Goal: Task Accomplishment & Management: Complete application form

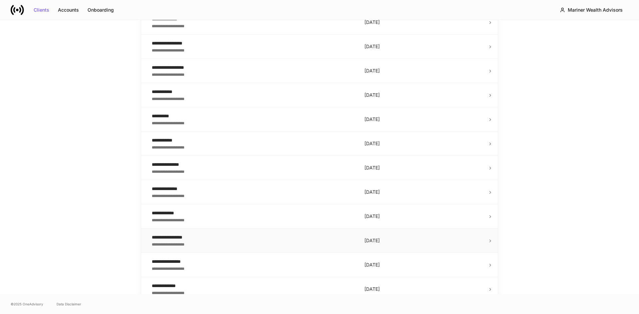
scroll to position [1070, 0]
click at [476, 284] on icon "Go to next page" at bounding box center [480, 286] width 8 height 8
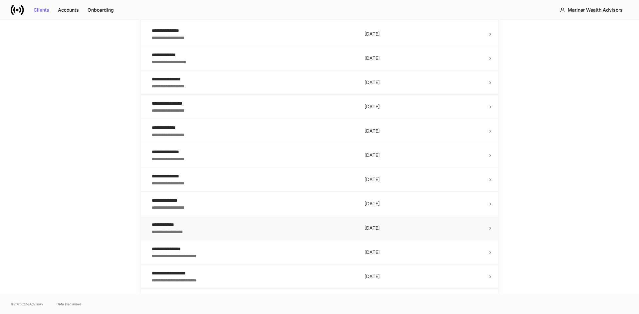
scroll to position [305, 0]
click at [222, 226] on div "**********" at bounding box center [253, 225] width 202 height 7
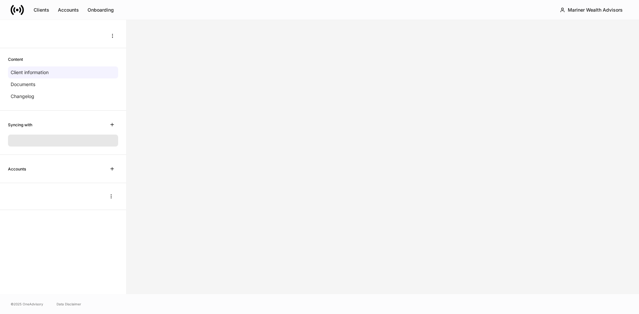
click at [188, 13] on div "Clients Accounts Onboarding Mariner Wealth Advisors" at bounding box center [319, 10] width 639 height 20
drag, startPoint x: 88, startPoint y: 98, endPoint x: 87, endPoint y: 93, distance: 4.4
click at [88, 98] on div "Changelog" at bounding box center [63, 96] width 110 height 12
click at [54, 74] on div "Client information" at bounding box center [63, 73] width 110 height 12
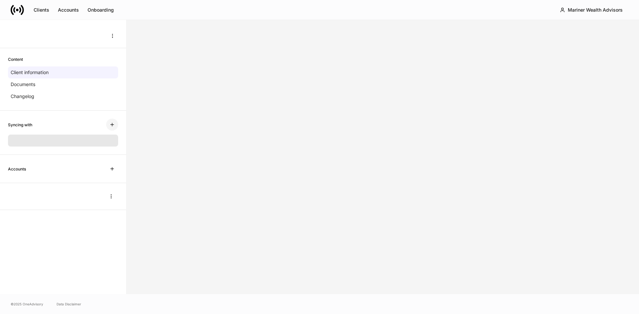
click at [116, 127] on button "button" at bounding box center [112, 125] width 12 height 12
click at [110, 167] on icon "button" at bounding box center [111, 168] width 5 height 5
click at [112, 169] on icon "button" at bounding box center [111, 169] width 3 height 3
click at [39, 8] on div "Clients" at bounding box center [42, 10] width 16 height 5
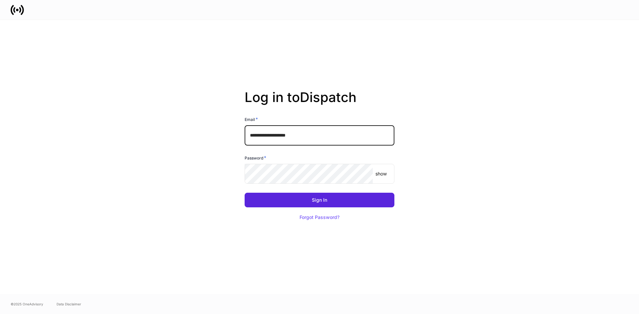
click at [306, 136] on input "**********" at bounding box center [319, 135] width 150 height 20
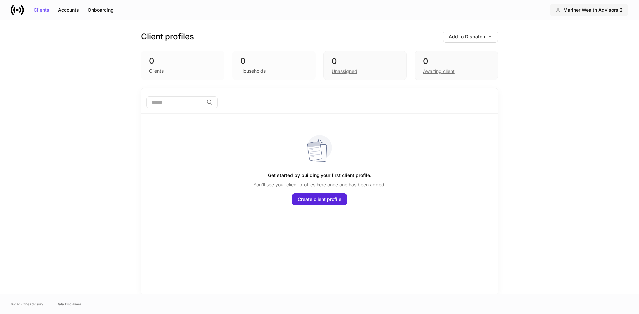
click at [584, 14] on button "Mariner Wealth Advisors 2" at bounding box center [588, 10] width 78 height 12
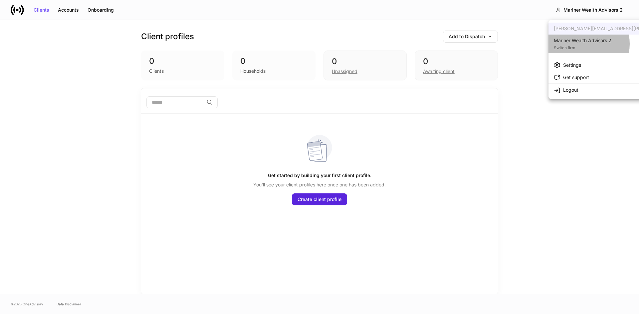
click at [576, 44] on div "Switch firm" at bounding box center [582, 47] width 58 height 7
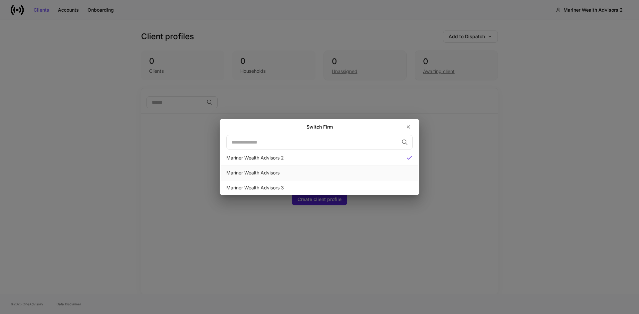
click at [268, 173] on div "Mariner Wealth Advisors" at bounding box center [319, 173] width 186 height 7
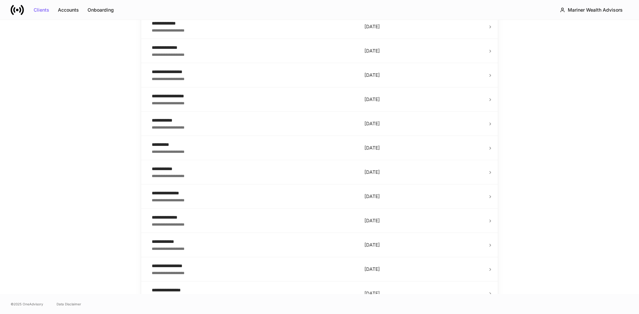
scroll to position [1070, 0]
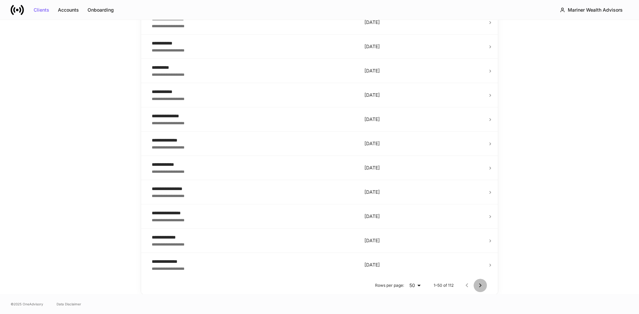
click at [479, 286] on icon "Go to next page" at bounding box center [480, 286] width 8 height 8
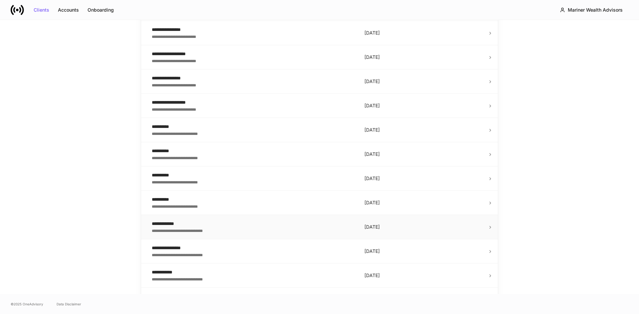
scroll to position [438, 0]
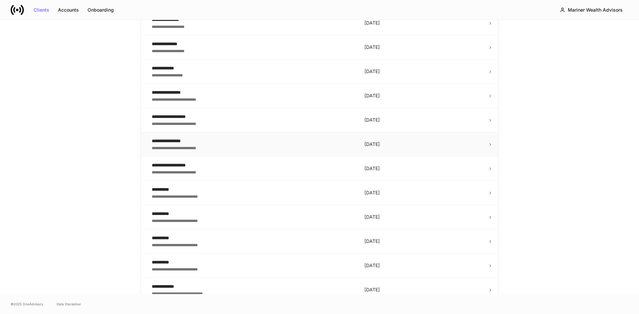
click at [215, 148] on div "**********" at bounding box center [253, 147] width 202 height 7
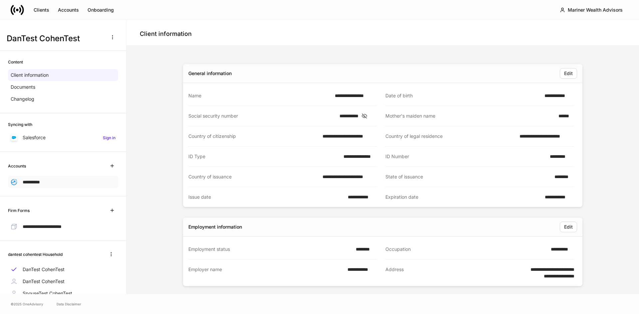
click at [29, 181] on span "**********" at bounding box center [31, 182] width 17 height 5
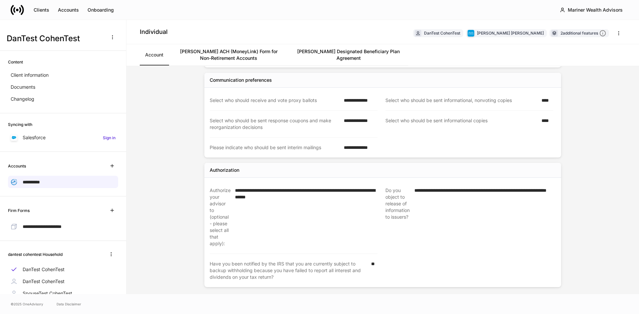
scroll to position [269, 0]
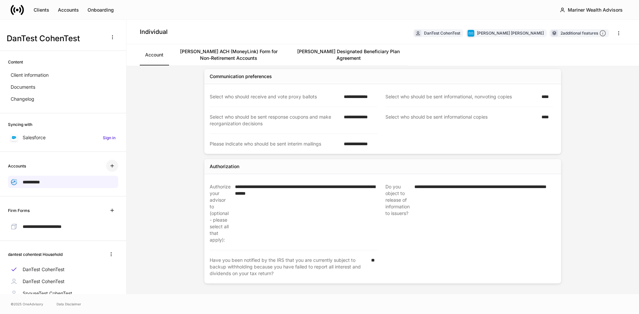
click at [109, 165] on icon "button" at bounding box center [111, 165] width 5 height 5
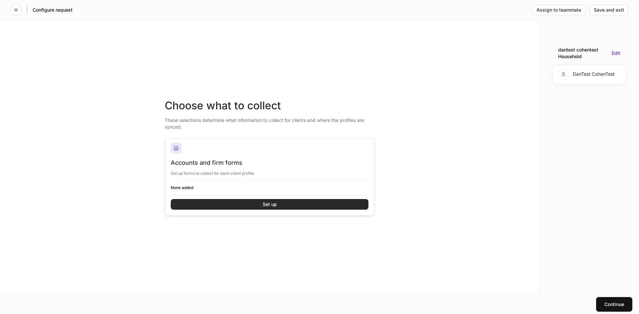
click at [249, 204] on button "Set up" at bounding box center [270, 204] width 198 height 11
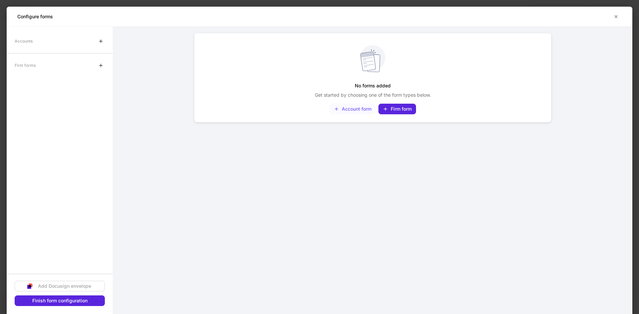
click at [351, 111] on div "Account form" at bounding box center [353, 108] width 38 height 5
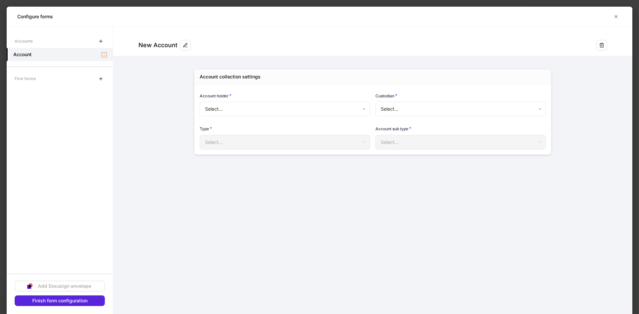
type input "**********"
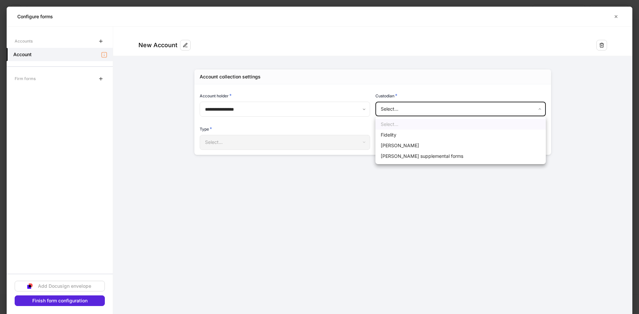
click at [395, 111] on body "**********" at bounding box center [319, 157] width 639 height 314
click at [392, 143] on li "Schwab" at bounding box center [460, 145] width 170 height 11
type input "******"
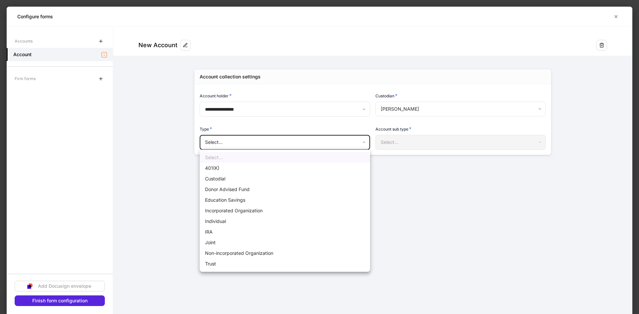
click at [334, 141] on body "**********" at bounding box center [319, 157] width 639 height 314
click at [223, 223] on li "Individual" at bounding box center [285, 221] width 170 height 11
type input "**********"
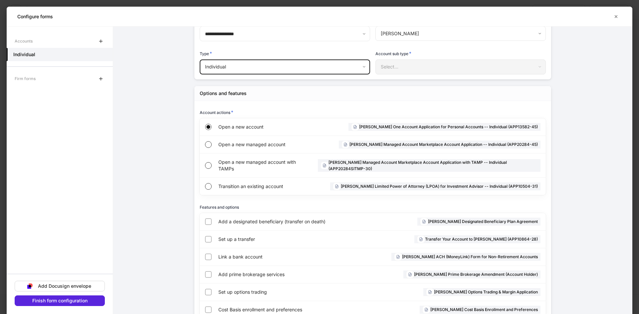
scroll to position [98, 0]
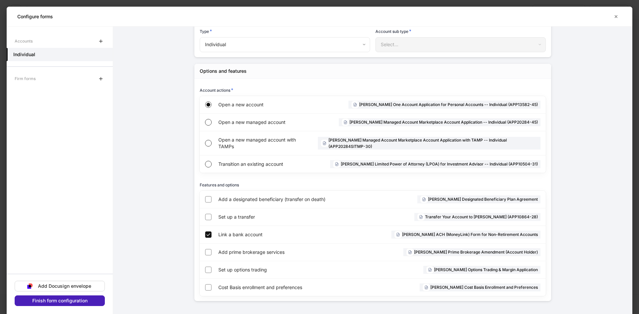
click at [79, 301] on div "Finish form configuration" at bounding box center [59, 301] width 55 height 5
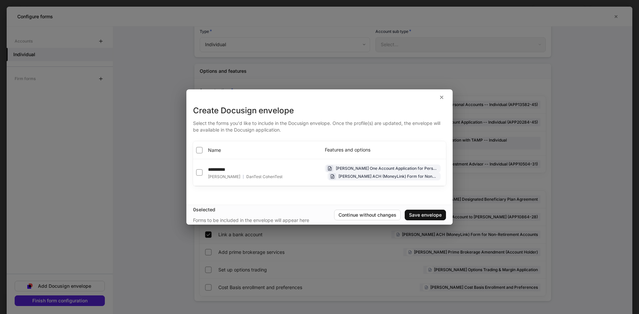
click at [216, 149] on span "Name" at bounding box center [214, 150] width 13 height 7
click at [440, 215] on div "Save envelope" at bounding box center [425, 215] width 33 height 5
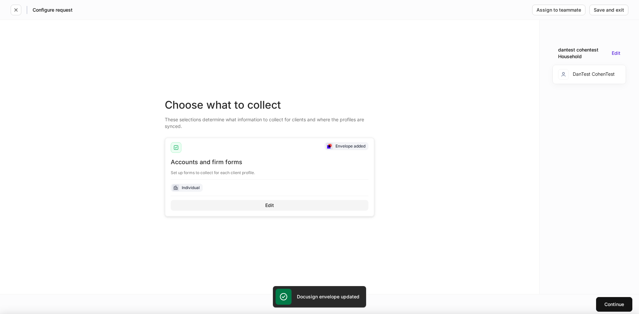
scroll to position [91, 0]
click at [605, 300] on button "Continue" at bounding box center [614, 304] width 36 height 15
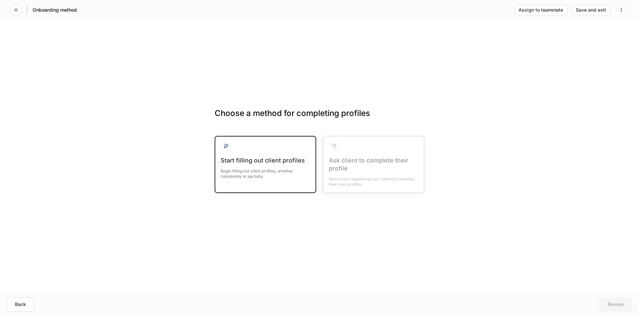
click at [279, 166] on div "Begin filling out client profiles, whether completely or partially." at bounding box center [264, 172] width 89 height 15
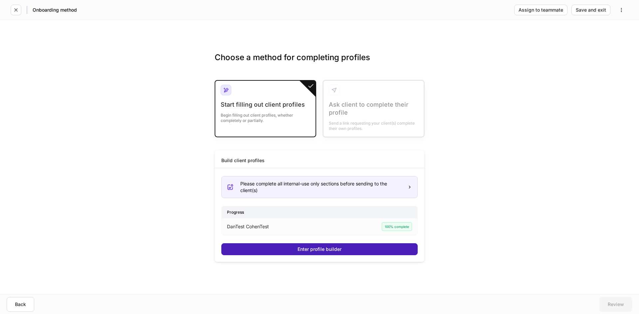
click at [295, 250] on button "Enter profile builder" at bounding box center [319, 249] width 196 height 12
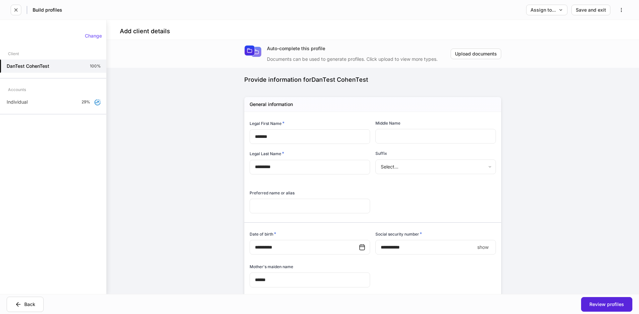
type input "**********"
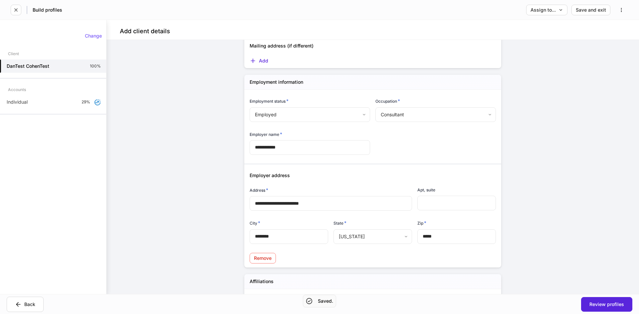
scroll to position [789, 0]
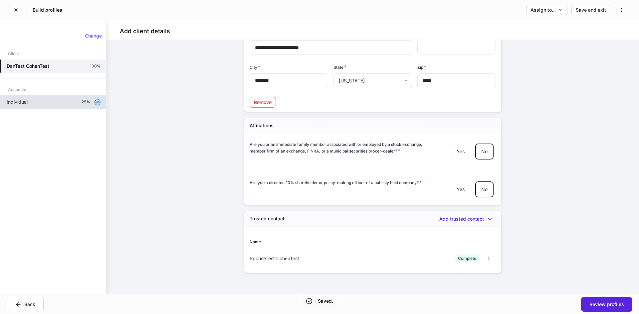
drag, startPoint x: 28, startPoint y: 100, endPoint x: 32, endPoint y: 100, distance: 4.3
click at [28, 100] on p "Individual" at bounding box center [17, 102] width 21 height 7
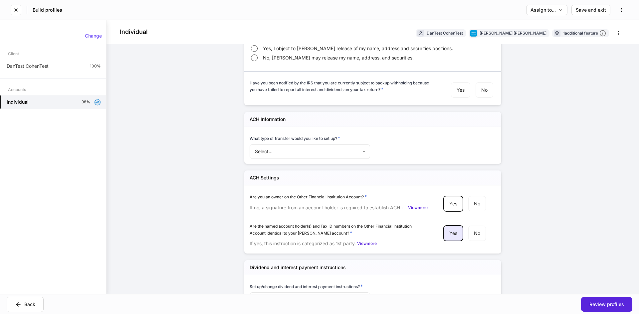
scroll to position [994, 0]
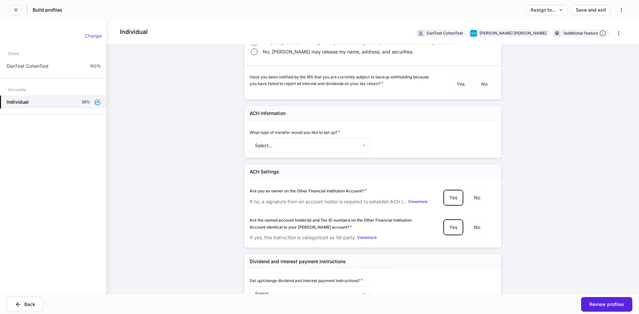
click at [328, 145] on body "Build profiles Assign to... Save and exit Individual DanTest CohenTest Charles …" at bounding box center [319, 157] width 639 height 314
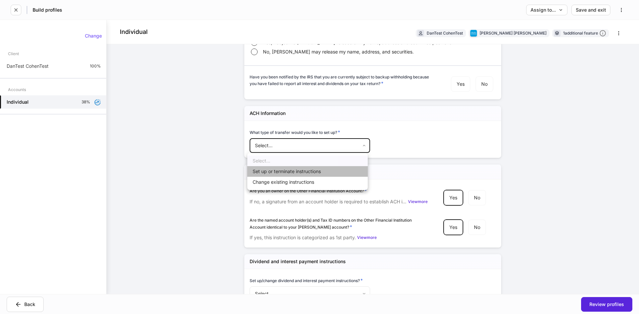
click at [304, 171] on li "Set up or terminate instructions" at bounding box center [307, 171] width 120 height 11
type input "*"
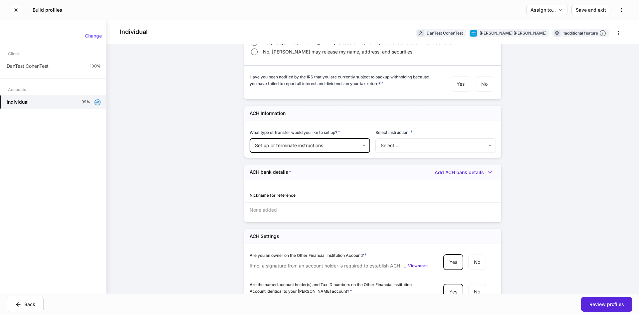
click at [403, 141] on body "Build profiles Assign to... Save and exit Individual DanTest CohenTest Charles …" at bounding box center [319, 157] width 639 height 314
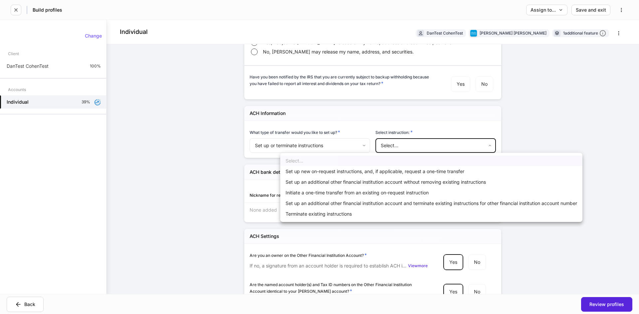
click at [365, 173] on li "Set up new on-request instructions, and, if applicable, request a one-time tran…" at bounding box center [431, 171] width 302 height 11
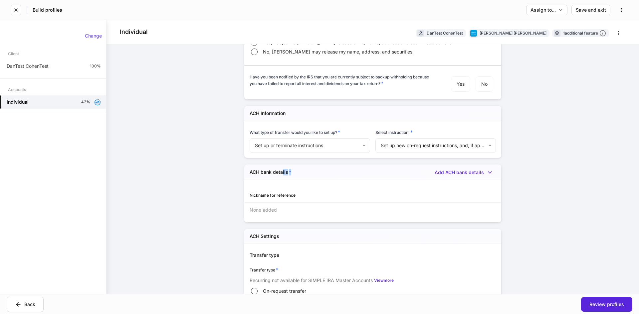
drag, startPoint x: 281, startPoint y: 171, endPoint x: 305, endPoint y: 172, distance: 24.6
click at [305, 172] on div "ACH bank details * Add ACH bank details" at bounding box center [372, 172] width 257 height 15
drag, startPoint x: 297, startPoint y: 173, endPoint x: 253, endPoint y: 175, distance: 43.9
click at [253, 175] on div "ACH bank details * Add ACH bank details" at bounding box center [372, 172] width 257 height 15
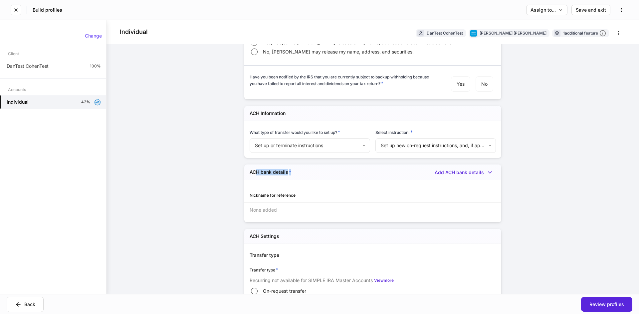
click at [312, 176] on div "ACH bank details * Add ACH bank details" at bounding box center [372, 172] width 257 height 15
drag, startPoint x: 318, startPoint y: 173, endPoint x: 272, endPoint y: 174, distance: 45.9
click at [272, 174] on div "ACH bank details * Add ACH bank details" at bounding box center [372, 172] width 257 height 15
click at [366, 174] on div "ACH bank details * Add ACH bank details" at bounding box center [372, 172] width 257 height 15
drag, startPoint x: 246, startPoint y: 168, endPoint x: 369, endPoint y: 181, distance: 123.8
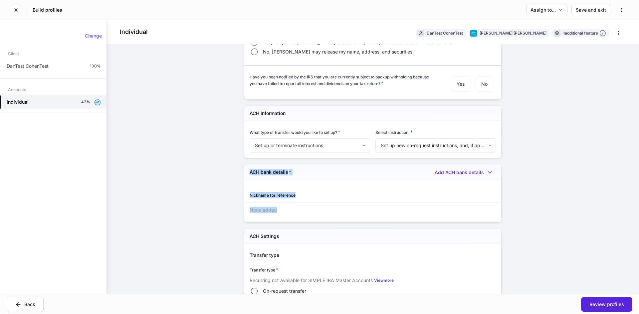
click at [331, 217] on div "ACH bank details * Add ACH bank details Nickname for reference None added" at bounding box center [372, 194] width 257 height 58
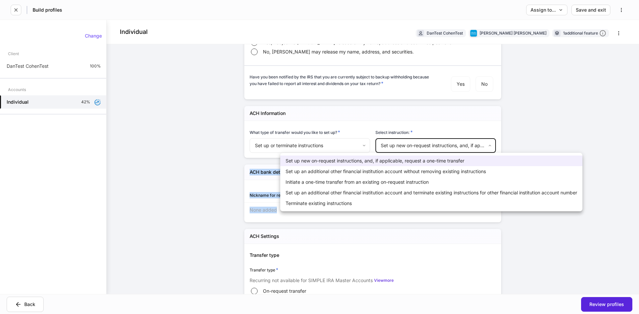
click at [395, 147] on body "Build profiles Assign to... Save and exit Individual DanTest CohenTest Charles …" at bounding box center [319, 157] width 639 height 314
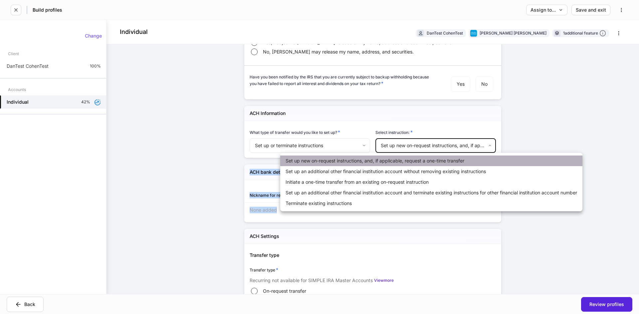
click at [351, 163] on li "Set up new on-request instructions, and, if applicable, request a one-time tran…" at bounding box center [431, 161] width 302 height 11
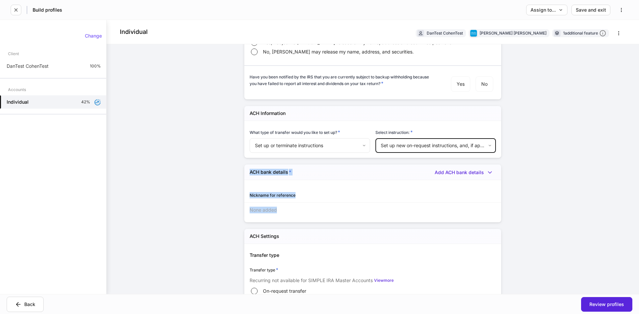
click at [390, 145] on body "Build profiles Assign to... Save and exit Individual DanTest CohenTest Charles …" at bounding box center [319, 157] width 639 height 314
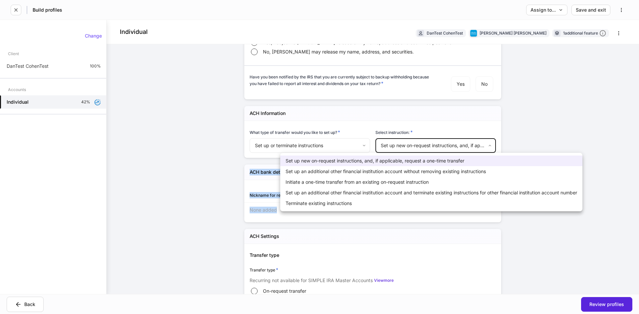
click at [380, 180] on li "Initiate a one-time transfer from an existing on-request instruction" at bounding box center [431, 182] width 302 height 11
type input "********"
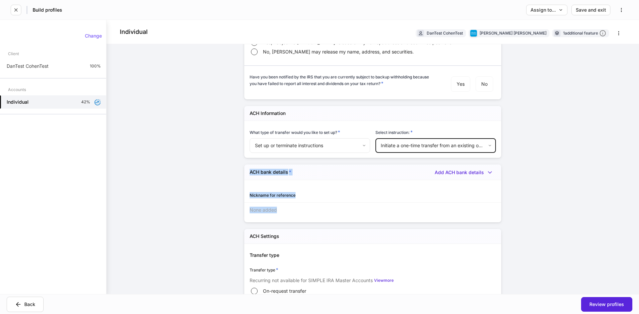
click at [192, 189] on div "Individual DanTest CohenTest Charles Schwab 1 additional feature Firm settings …" at bounding box center [372, 157] width 532 height 274
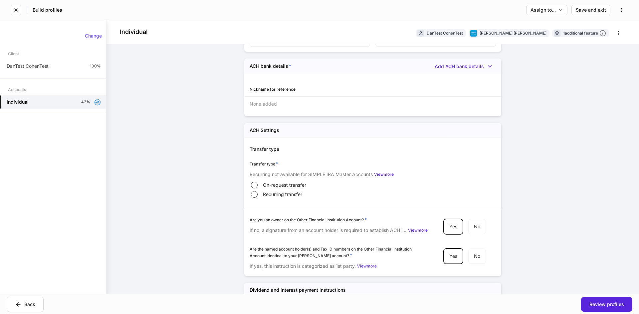
scroll to position [1127, 0]
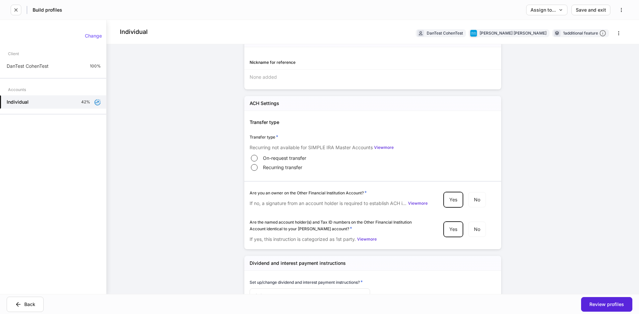
click at [269, 159] on span "On-request transfer" at bounding box center [284, 158] width 43 height 7
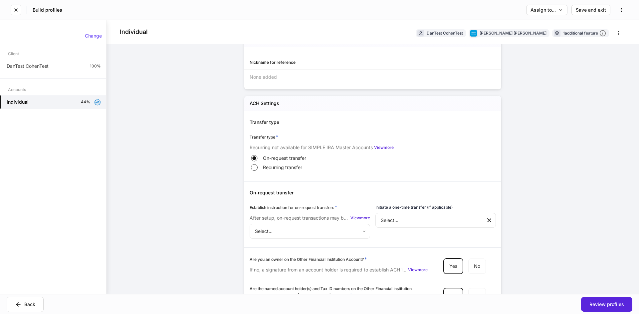
click at [263, 169] on span "Recurring transfer" at bounding box center [282, 167] width 39 height 7
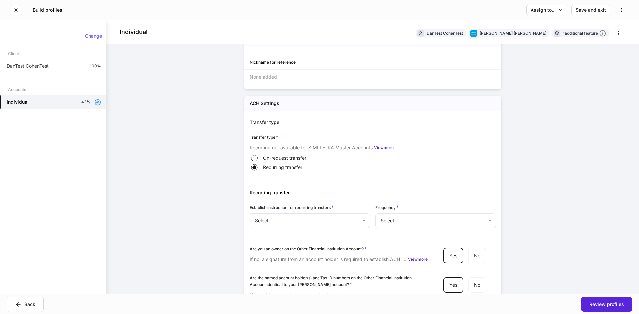
click at [272, 214] on body "Build profiles Assign to... Save and exit Individual DanTest CohenTest Charles …" at bounding box center [319, 157] width 639 height 314
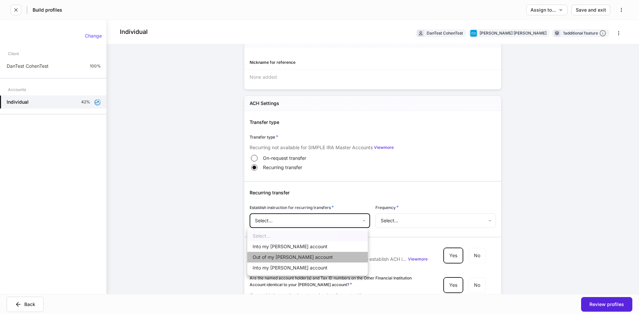
click at [278, 255] on li "Out of my Schwab account" at bounding box center [307, 257] width 120 height 11
type input "***"
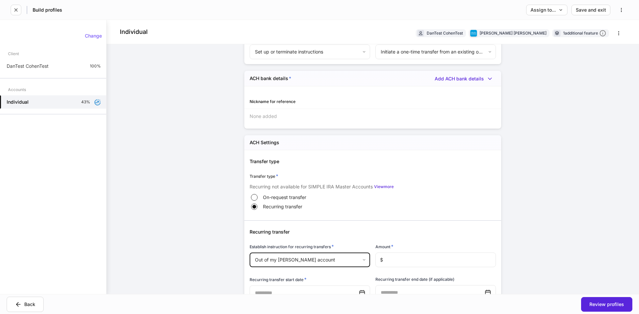
scroll to position [1027, 0]
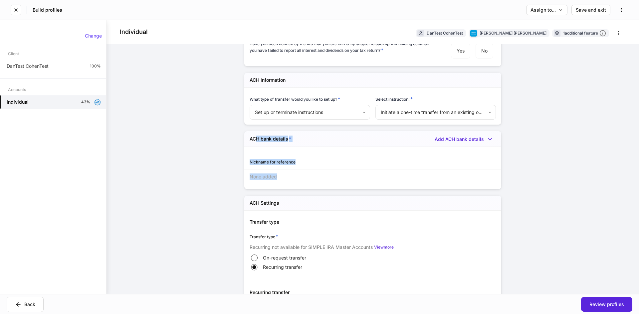
drag, startPoint x: 307, startPoint y: 140, endPoint x: 353, endPoint y: 181, distance: 61.7
click at [353, 181] on div "ACH bank details * Add ACH bank details Nickname for reference None added" at bounding box center [372, 160] width 257 height 58
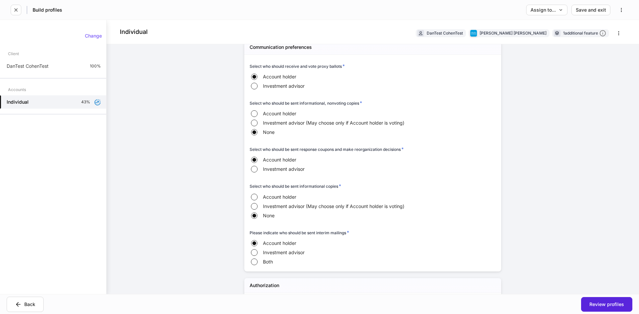
scroll to position [661, 0]
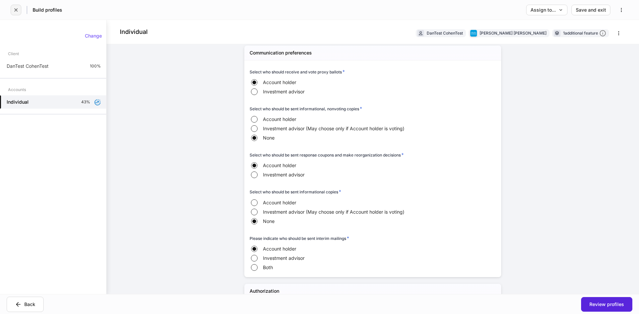
click at [16, 11] on icon "button" at bounding box center [15, 9] width 5 height 5
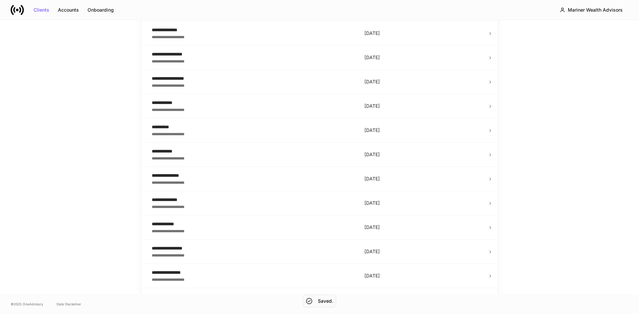
scroll to position [1070, 0]
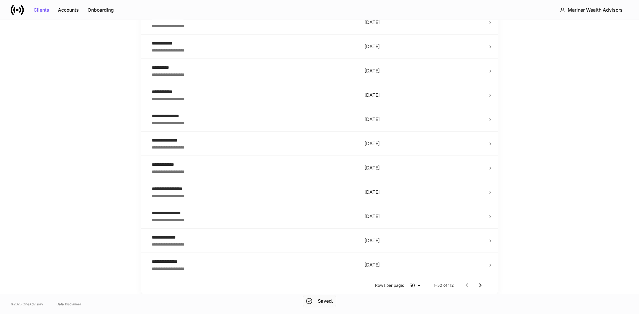
click at [478, 285] on icon "Go to next page" at bounding box center [480, 286] width 8 height 8
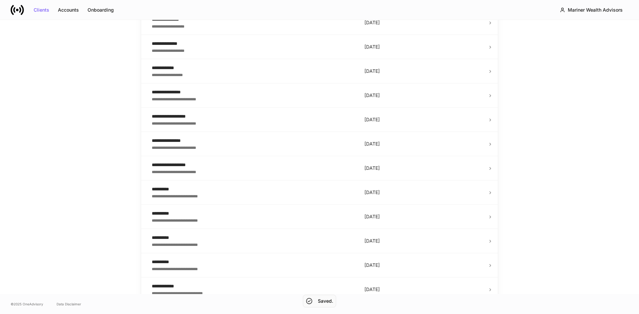
scroll to position [438, 0]
click at [213, 146] on div "**********" at bounding box center [253, 147] width 202 height 7
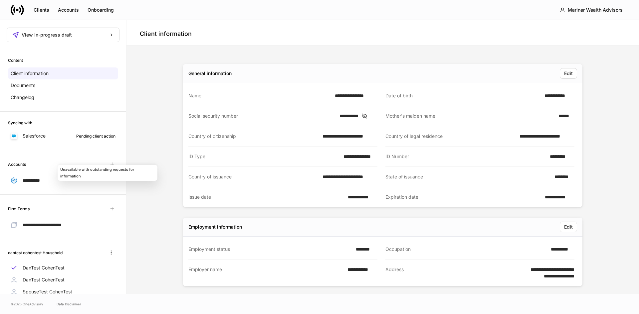
scroll to position [33, 0]
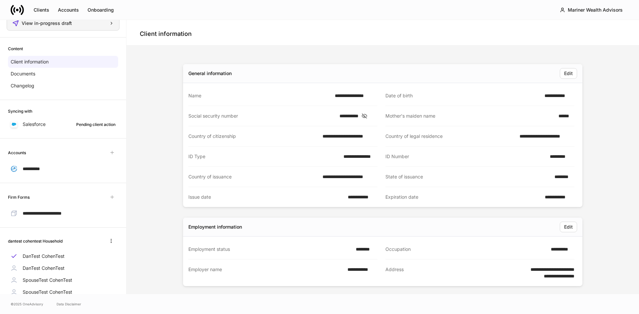
click at [90, 21] on div "View in-progress draft" at bounding box center [62, 23] width 101 height 7
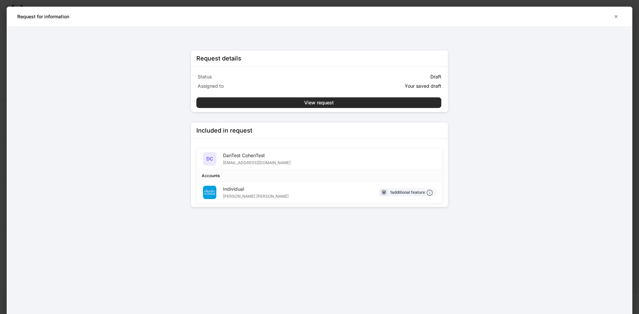
click at [328, 101] on div "View request" at bounding box center [319, 102] width 30 height 5
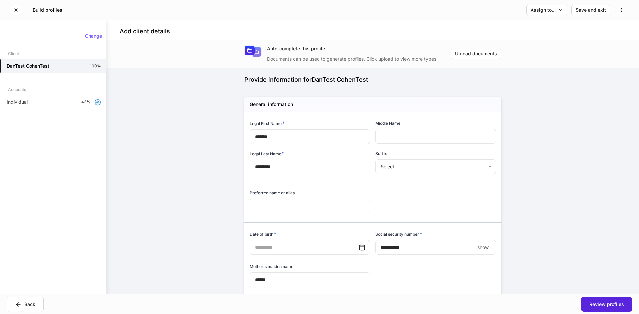
type input "**********"
click at [619, 8] on icon "button" at bounding box center [620, 9] width 5 height 5
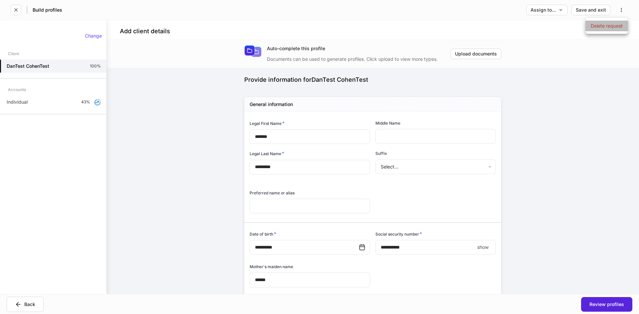
click at [601, 29] on p "Delete request" at bounding box center [606, 26] width 32 height 7
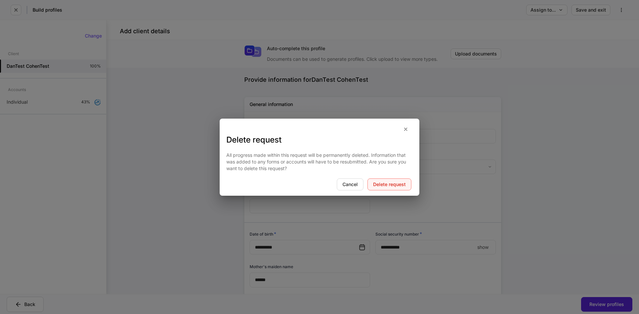
click at [379, 181] on button "Delete request" at bounding box center [389, 185] width 44 height 12
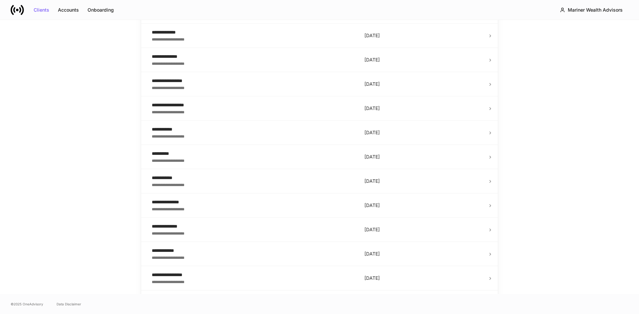
scroll to position [1070, 0]
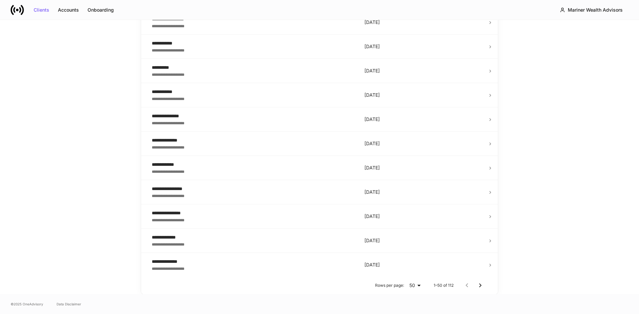
click at [480, 283] on icon "Go to next page" at bounding box center [480, 286] width 8 height 8
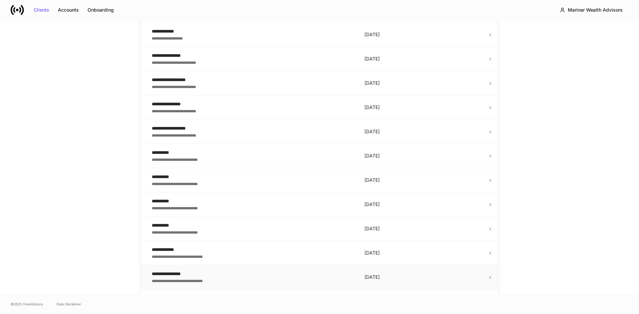
scroll to position [438, 0]
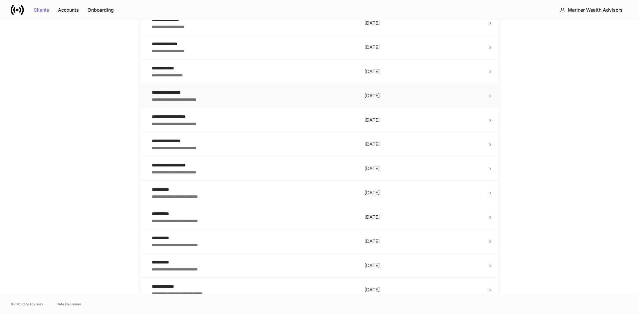
click at [190, 92] on div "**********" at bounding box center [253, 92] width 202 height 7
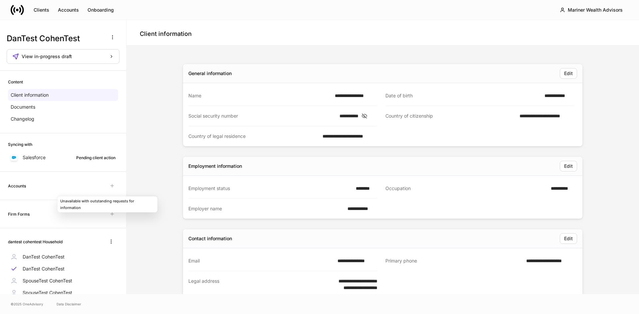
click at [106, 186] on span "Unavailable with outstanding requests for information" at bounding box center [112, 186] width 12 height 12
click at [80, 52] on button "View in-progress draft" at bounding box center [63, 56] width 113 height 15
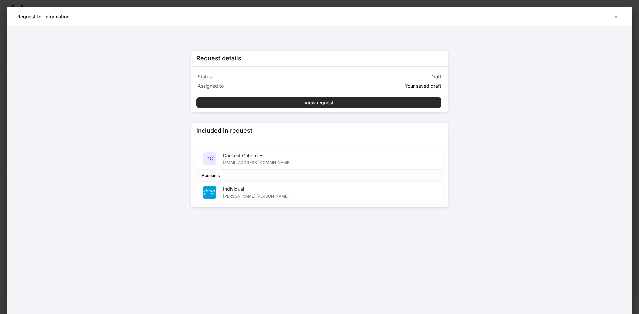
click at [333, 103] on div "View request" at bounding box center [319, 102] width 30 height 5
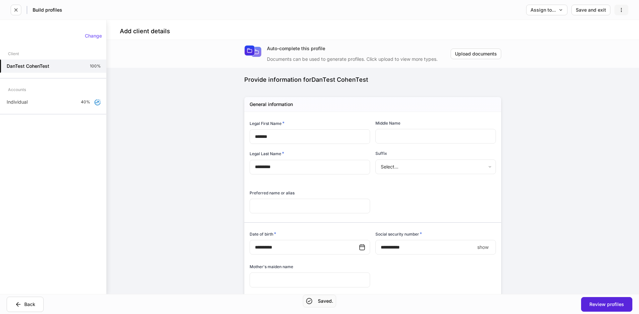
click at [620, 8] on icon "button" at bounding box center [620, 9] width 5 height 5
click at [607, 25] on p "Delete request" at bounding box center [606, 26] width 32 height 7
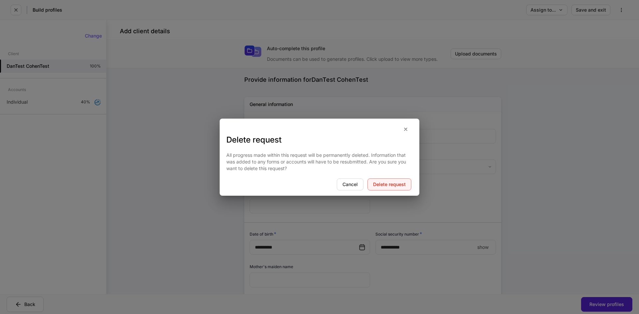
click at [398, 181] on button "Delete request" at bounding box center [389, 185] width 44 height 12
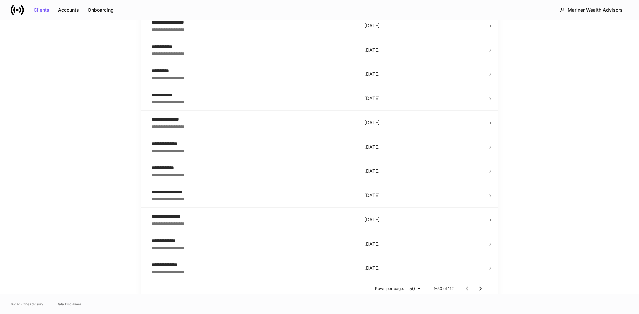
scroll to position [1070, 0]
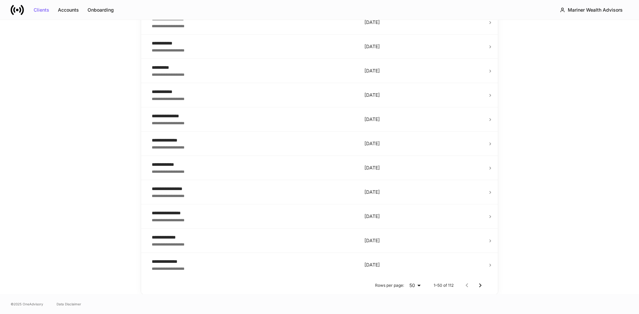
click at [477, 287] on icon "Go to next page" at bounding box center [480, 286] width 8 height 8
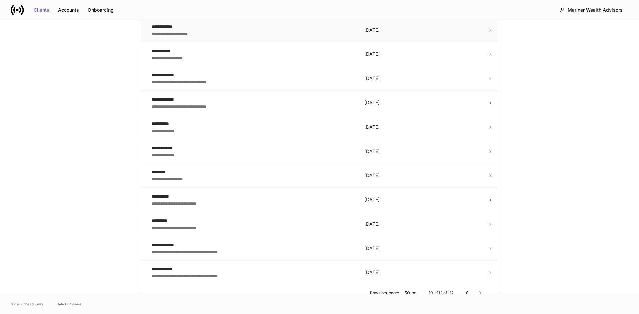
scroll to position [148, 0]
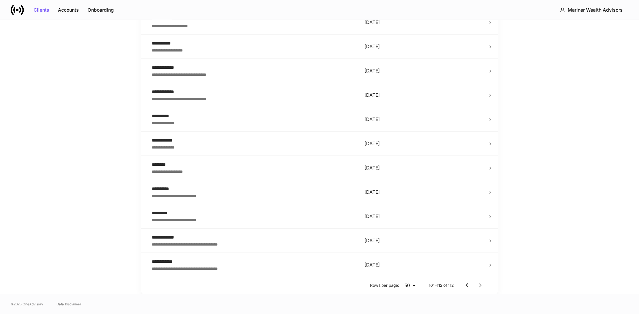
click at [463, 285] on icon "Go to previous page" at bounding box center [467, 286] width 8 height 8
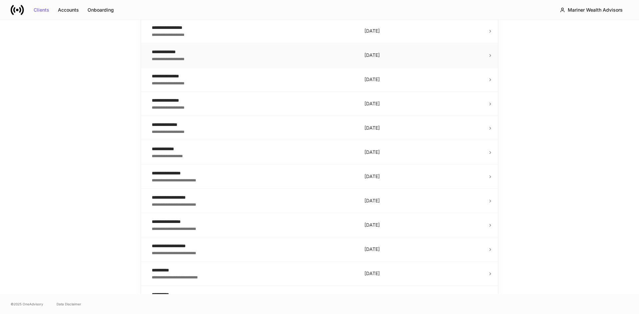
scroll to position [432, 0]
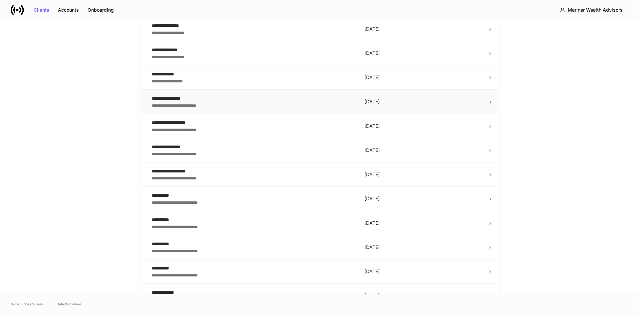
click at [232, 107] on div "**********" at bounding box center [253, 105] width 202 height 7
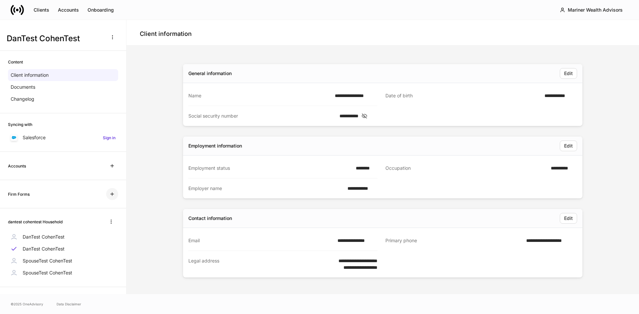
click at [109, 195] on icon "button" at bounding box center [111, 194] width 5 height 5
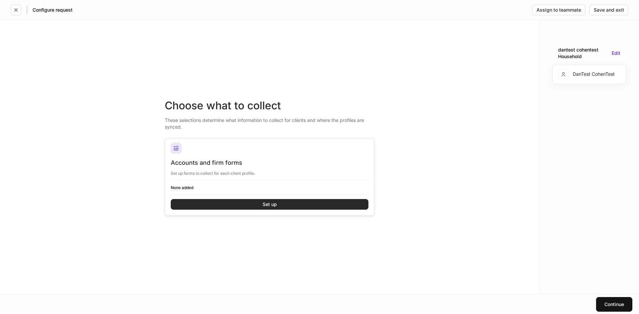
click at [253, 201] on button "Set up" at bounding box center [270, 204] width 198 height 11
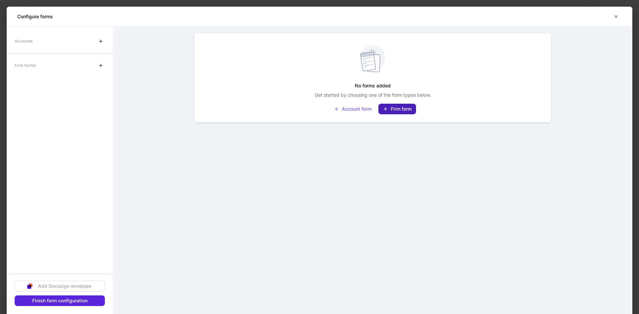
click at [396, 106] on div "Firm form" at bounding box center [396, 108] width 29 height 5
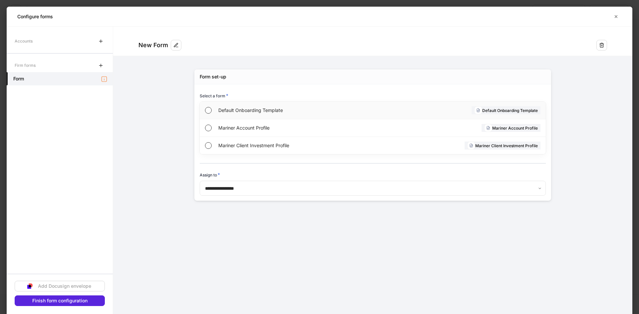
click at [242, 110] on span "Default Onboarding Template" at bounding box center [295, 110] width 154 height 7
click at [243, 126] on span "Mariner Account Profile" at bounding box center [294, 128] width 152 height 7
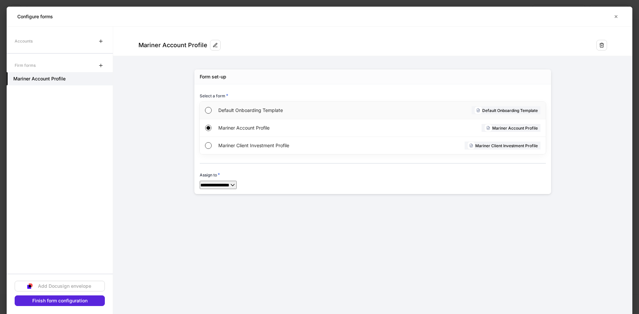
click at [230, 112] on span "Default Onboarding Template" at bounding box center [295, 110] width 154 height 7
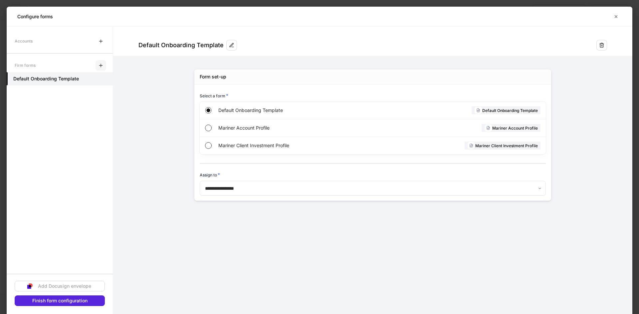
click at [101, 64] on icon "button" at bounding box center [100, 65] width 3 height 3
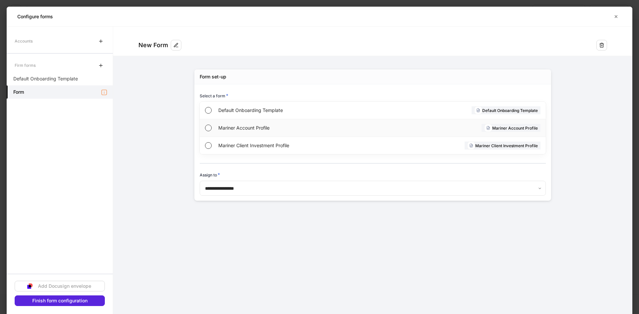
click at [227, 129] on span "Mariner Account Profile" at bounding box center [294, 128] width 152 height 7
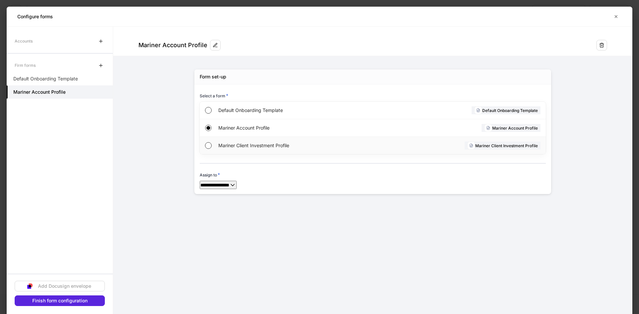
click at [222, 145] on span "Mariner Client Investment Profile" at bounding box center [294, 145] width 153 height 7
click at [100, 64] on icon "button" at bounding box center [100, 65] width 5 height 5
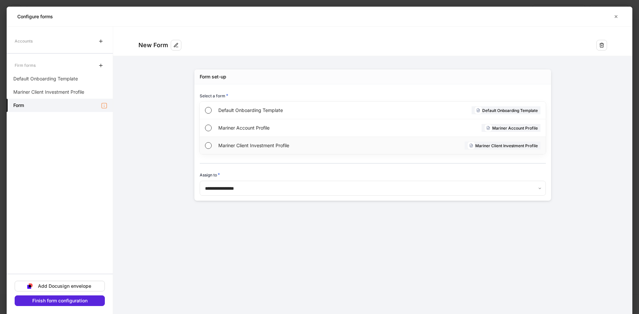
click at [228, 143] on span "Mariner Client Investment Profile" at bounding box center [294, 145] width 153 height 7
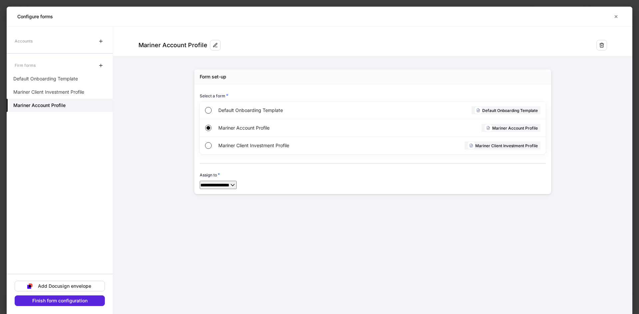
click at [154, 89] on form "**********" at bounding box center [372, 117] width 519 height 181
click at [58, 77] on p "Default Onboarding Template" at bounding box center [45, 78] width 65 height 7
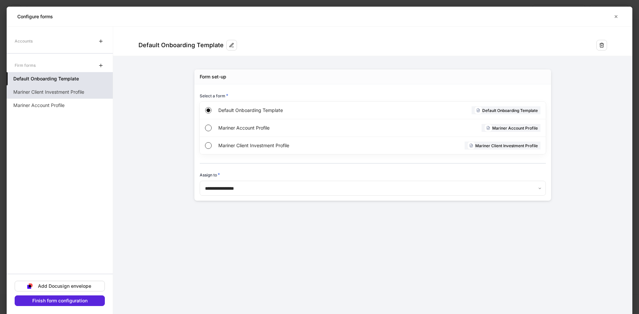
click at [56, 90] on p "Mariner Client Investment Profile" at bounding box center [48, 92] width 71 height 7
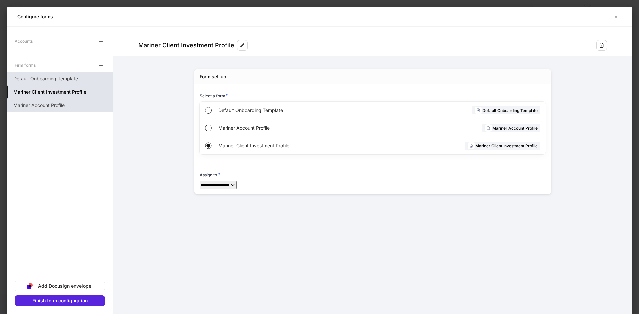
click at [51, 103] on p "Mariner Account Profile" at bounding box center [38, 105] width 51 height 7
click at [67, 300] on div "Finish form configuration" at bounding box center [59, 301] width 55 height 5
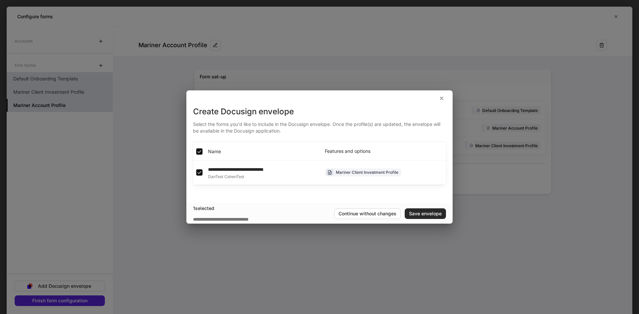
click at [424, 212] on div "Save envelope" at bounding box center [425, 214] width 33 height 5
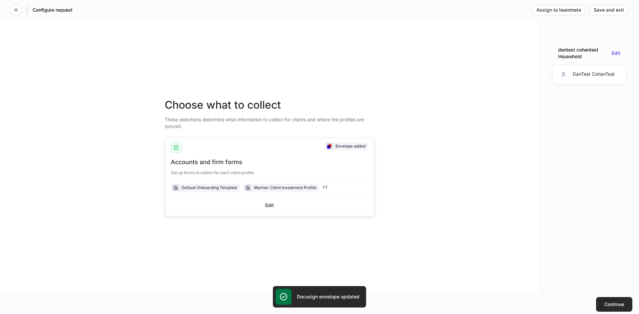
click at [614, 302] on div "Continue" at bounding box center [614, 304] width 20 height 5
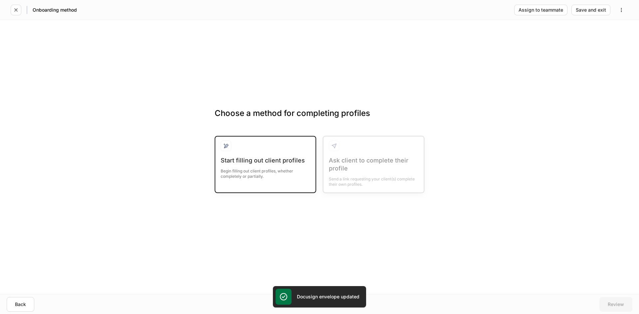
click at [256, 172] on div "Begin filling out client profiles, whether completely or partially." at bounding box center [264, 172] width 89 height 15
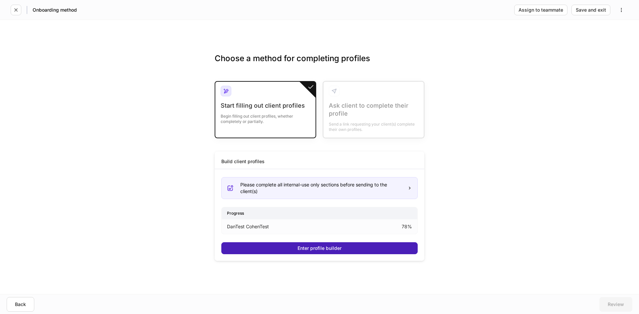
click at [296, 248] on button "Enter profile builder" at bounding box center [319, 248] width 196 height 12
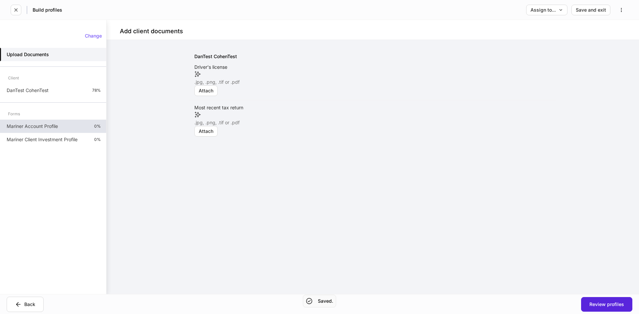
click at [21, 124] on p "Mariner Account Profile" at bounding box center [32, 126] width 51 height 7
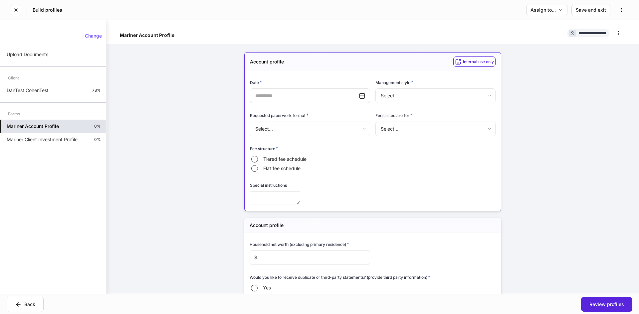
click at [300, 202] on textarea at bounding box center [275, 197] width 50 height 13
drag, startPoint x: 293, startPoint y: 186, endPoint x: 235, endPoint y: 184, distance: 58.2
click at [235, 184] on div "Account profile Internal use only Date * ​ Management style * Select... ​ Reque…" at bounding box center [372, 223] width 299 height 359
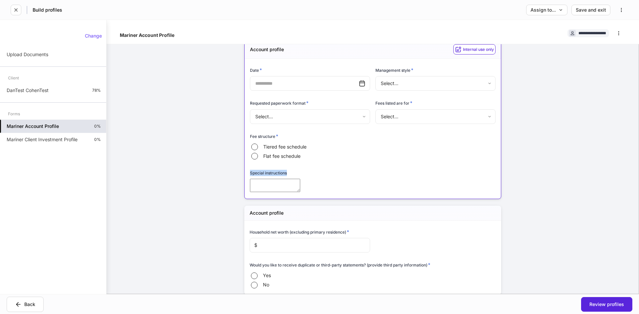
scroll to position [33, 0]
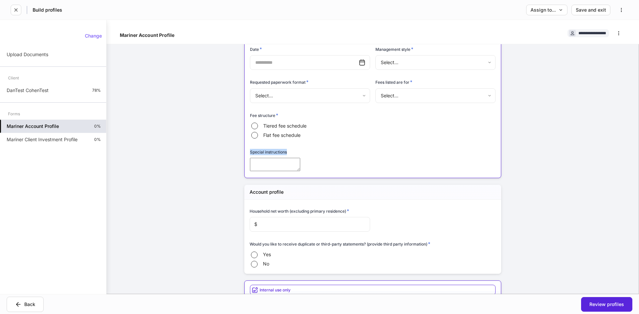
drag, startPoint x: 32, startPoint y: 142, endPoint x: 63, endPoint y: 147, distance: 30.9
click at [32, 142] on p "Mariner Client Investment Profile" at bounding box center [42, 139] width 71 height 7
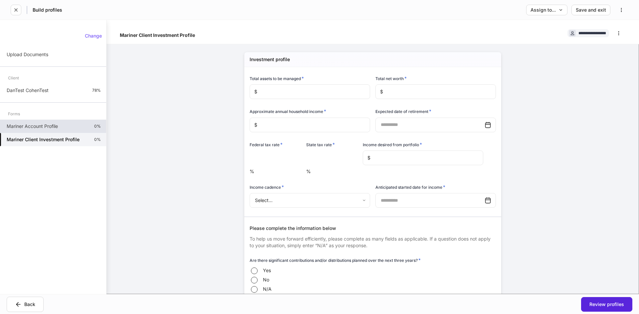
click at [54, 128] on p "Mariner Account Profile" at bounding box center [32, 126] width 51 height 7
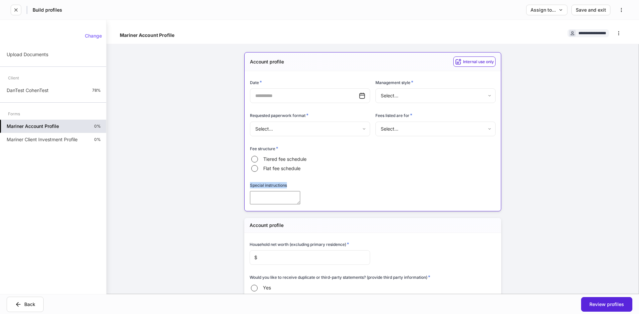
drag, startPoint x: 292, startPoint y: 184, endPoint x: 241, endPoint y: 186, distance: 50.6
click at [241, 186] on div "Account profile Internal use only Date * ​ Management style * Select... ​ Reque…" at bounding box center [372, 223] width 299 height 359
click at [266, 197] on textarea at bounding box center [275, 197] width 50 height 13
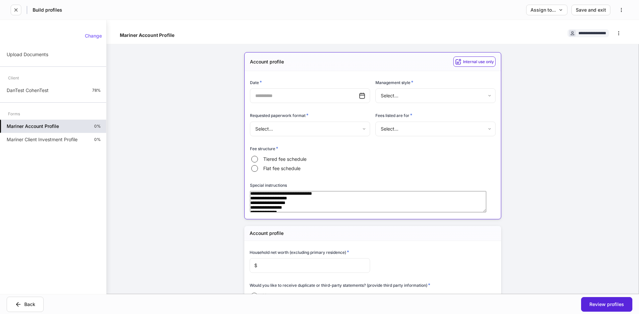
type textarea "**********"
drag, startPoint x: 286, startPoint y: 187, endPoint x: 229, endPoint y: 187, distance: 56.2
click at [229, 187] on div "**********" at bounding box center [372, 227] width 299 height 367
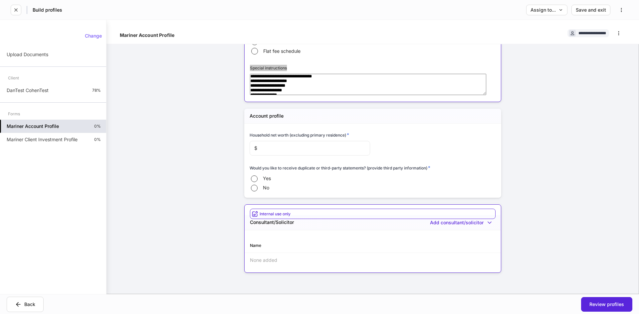
scroll to position [133, 0]
click at [64, 141] on p "Mariner Client Investment Profile" at bounding box center [42, 139] width 71 height 7
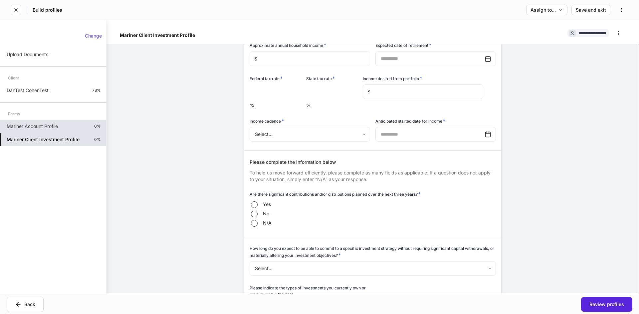
scroll to position [67, 0]
drag, startPoint x: 8, startPoint y: 150, endPoint x: 73, endPoint y: 151, distance: 64.9
click at [73, 151] on div "Change Upload Documents Client DanTest CohenTest 78% Forms Mariner Account Prof…" at bounding box center [53, 157] width 106 height 258
click at [59, 161] on div "Change Upload Documents Client DanTest CohenTest 78% Forms Mariner Account Prof…" at bounding box center [53, 157] width 106 height 258
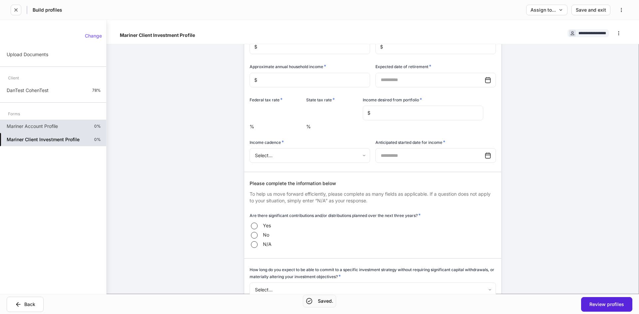
scroll to position [0, 0]
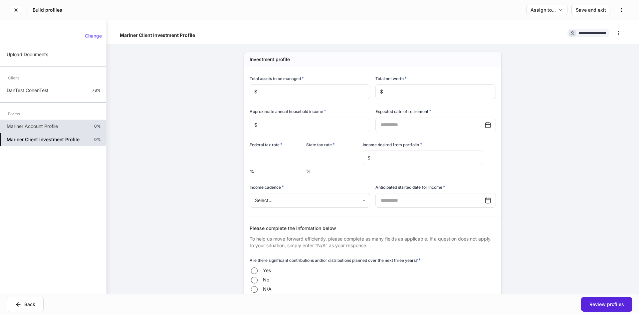
click at [58, 128] on p "Mariner Account Profile" at bounding box center [32, 126] width 51 height 7
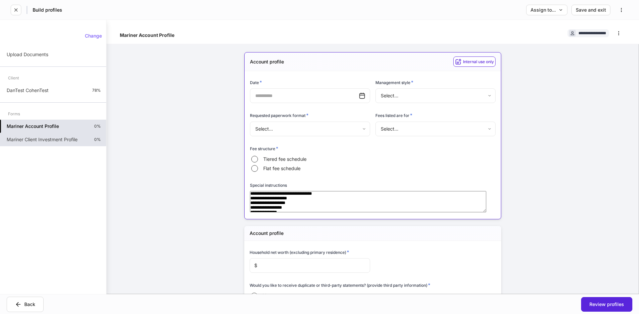
drag, startPoint x: 1, startPoint y: 162, endPoint x: 12, endPoint y: 159, distance: 11.7
click at [7, 160] on div "Change Upload Documents Client DanTest CohenTest 78% Forms Mariner Account Prof…" at bounding box center [53, 157] width 106 height 258
drag, startPoint x: 16, startPoint y: 153, endPoint x: 50, endPoint y: 152, distance: 33.9
click at [50, 152] on div "Change Upload Documents Client DanTest CohenTest 78% Forms Mariner Account Prof…" at bounding box center [53, 157] width 106 height 258
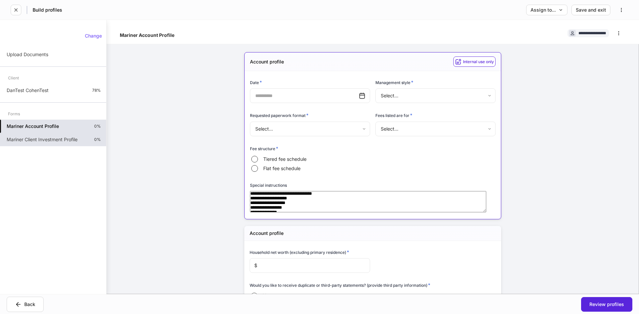
click at [554, 3] on div "Build profiles Assign to... Save and exit" at bounding box center [319, 10] width 639 height 20
click at [554, 9] on div "Assign to..." at bounding box center [546, 10] width 33 height 5
click at [522, 51] on li "Another team or teammate" at bounding box center [526, 59] width 80 height 16
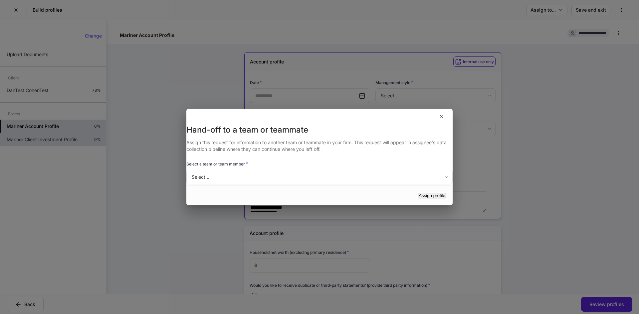
click at [522, 41] on div "Hand-off to a team or teammate Assign this request for information to another t…" at bounding box center [319, 157] width 639 height 314
click at [276, 170] on body "**********" at bounding box center [319, 157] width 639 height 314
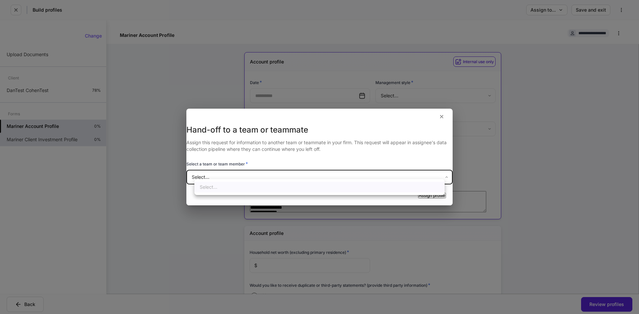
click at [252, 187] on ul "Select..." at bounding box center [319, 187] width 250 height 16
click at [91, 167] on div at bounding box center [319, 157] width 639 height 314
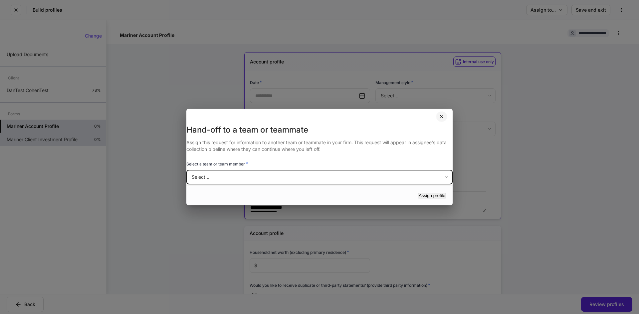
drag, startPoint x: 443, startPoint y: 108, endPoint x: 441, endPoint y: 111, distance: 3.6
click at [442, 111] on button "button" at bounding box center [441, 116] width 11 height 11
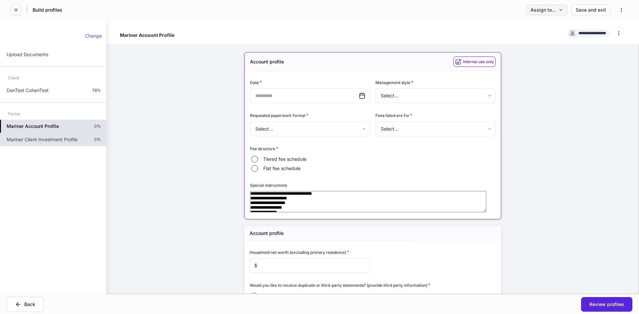
click at [558, 13] on button "Assign to..." at bounding box center [546, 10] width 41 height 11
click at [509, 51] on li "Another team or teammate" at bounding box center [526, 59] width 80 height 16
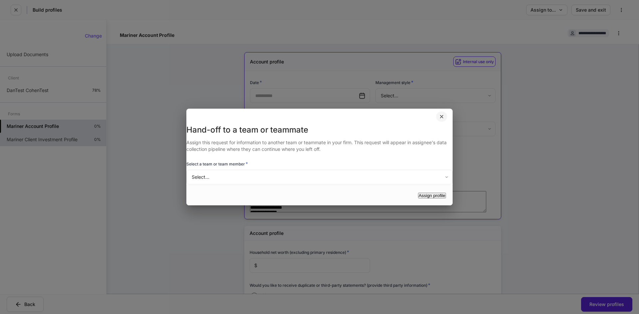
click at [442, 115] on icon "button" at bounding box center [441, 116] width 3 height 3
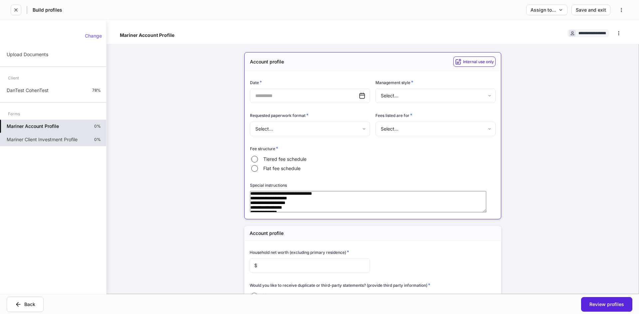
click at [38, 140] on p "Mariner Client Investment Profile" at bounding box center [42, 139] width 71 height 7
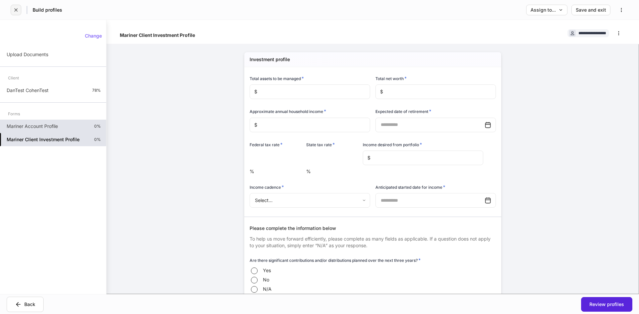
click at [15, 9] on icon "button" at bounding box center [16, 10] width 3 height 3
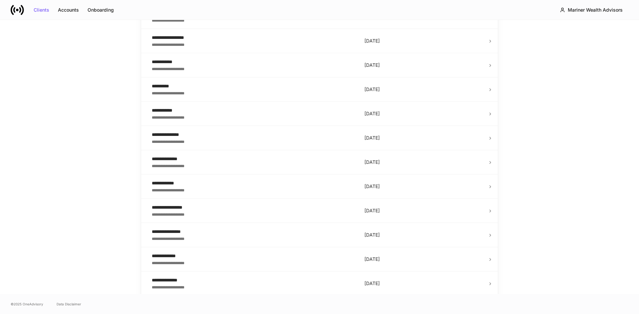
scroll to position [1070, 0]
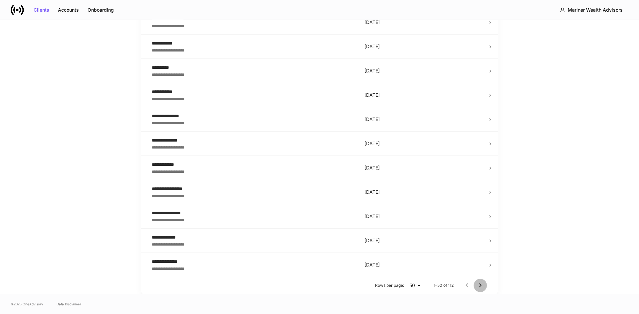
click at [478, 284] on icon "Go to next page" at bounding box center [480, 286] width 8 height 8
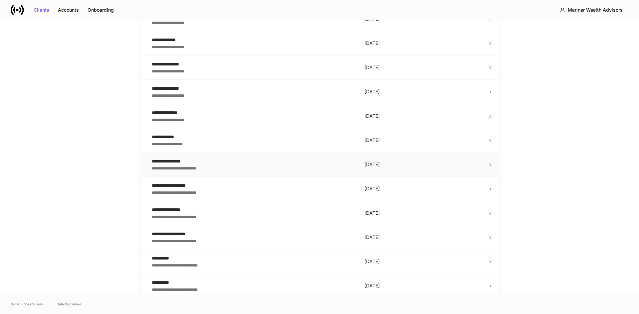
scroll to position [372, 0]
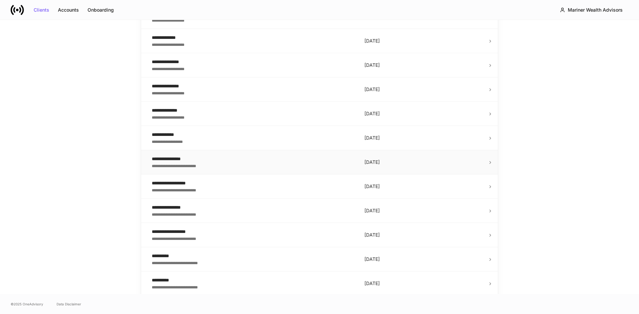
click at [238, 161] on div "**********" at bounding box center [253, 159] width 202 height 7
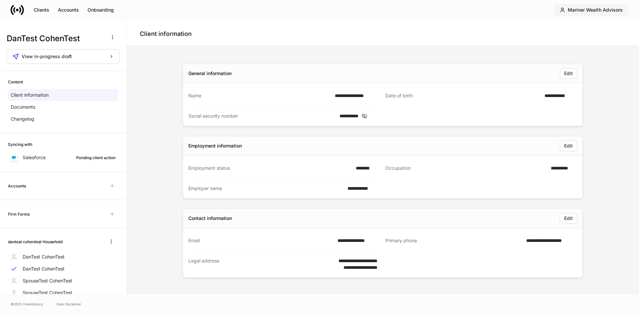
click at [577, 10] on div "Mariner Wealth Advisors" at bounding box center [594, 10] width 55 height 5
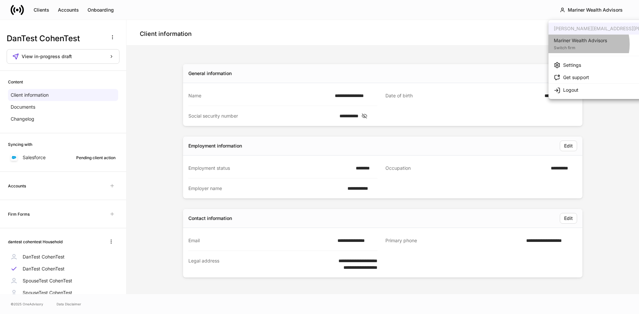
click at [579, 44] on div "Switch firm" at bounding box center [579, 47] width 53 height 7
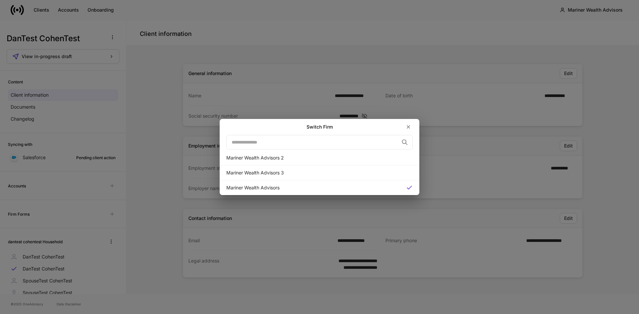
click at [159, 138] on div "Switch Firm ​ Mariner Wealth Advisors 2 Mariner Wealth Advisors 3 Mariner Wealt…" at bounding box center [319, 157] width 639 height 314
